Goal: Understand process/instructions: Learn how to perform a task or action

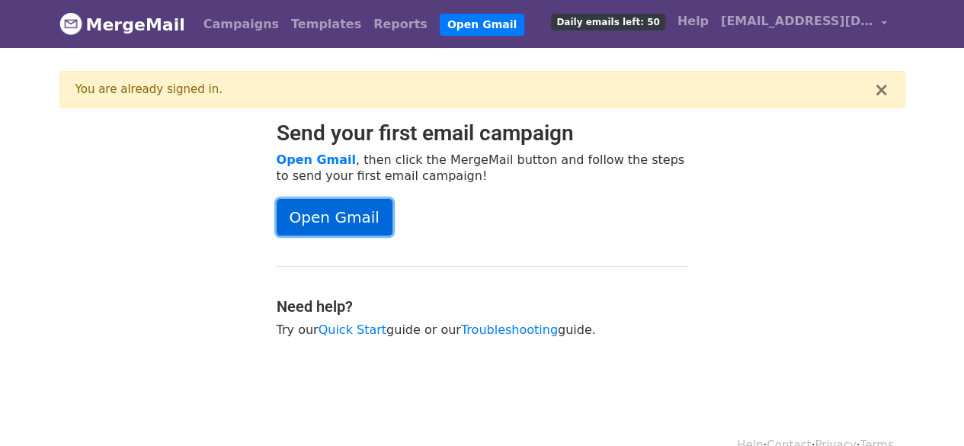
click at [348, 213] on link "Open Gmail" at bounding box center [335, 217] width 116 height 37
click at [331, 213] on link "Open Gmail" at bounding box center [335, 217] width 116 height 37
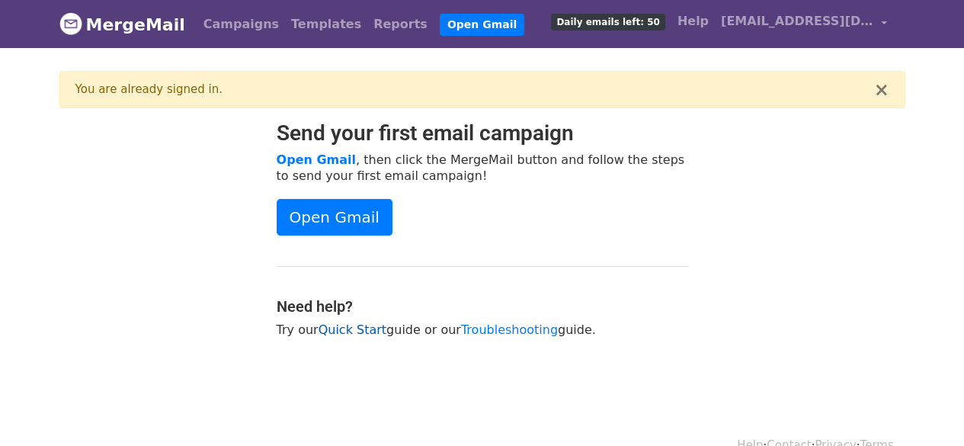
click at [341, 324] on link "Quick Start" at bounding box center [353, 329] width 68 height 14
